Goal: Task Accomplishment & Management: Complete application form

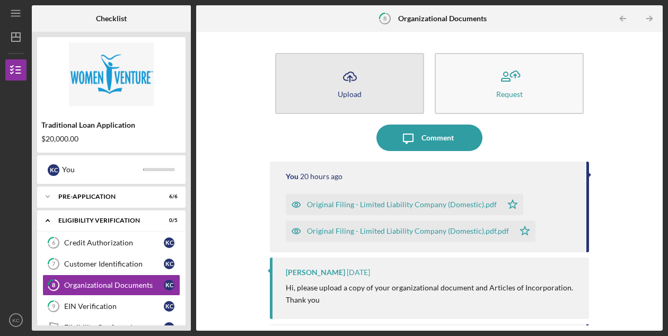
scroll to position [20, 0]
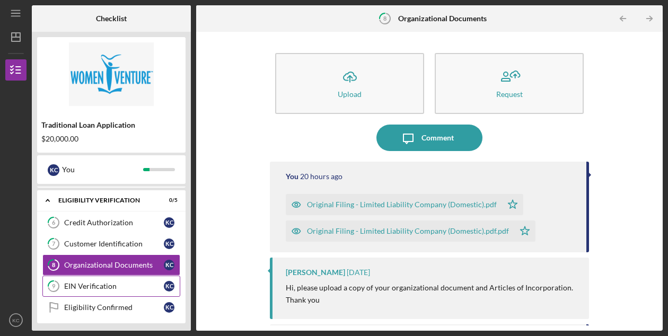
click at [126, 289] on div "EIN Verification" at bounding box center [114, 286] width 100 height 8
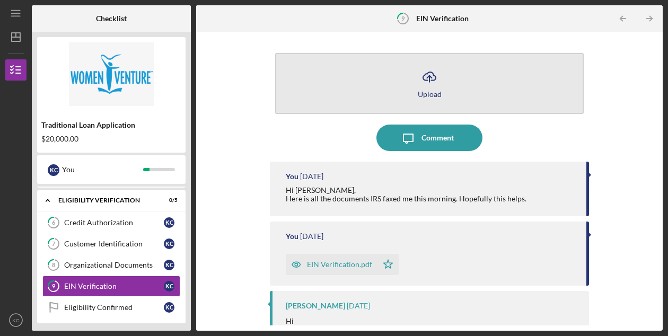
click at [424, 72] on icon "Icon/Upload" at bounding box center [429, 77] width 27 height 27
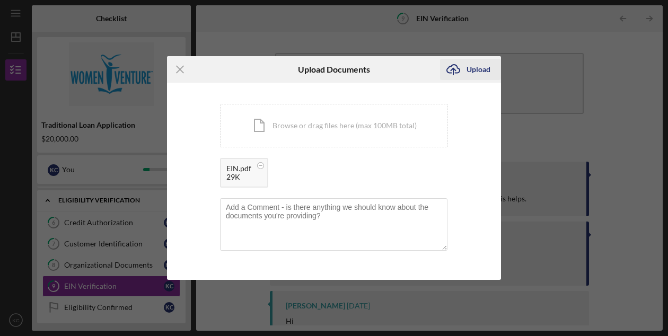
click at [482, 66] on div "Upload" at bounding box center [479, 69] width 24 height 21
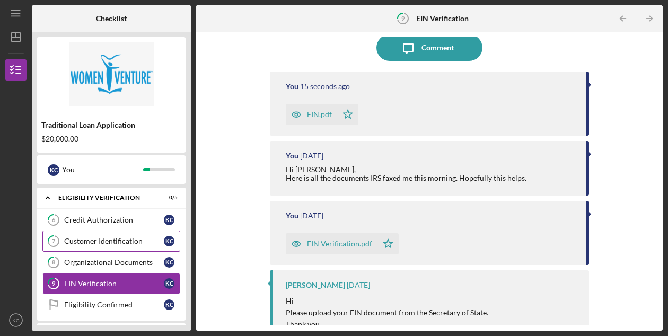
scroll to position [15, 0]
